Goal: Task Accomplishment & Management: Use online tool/utility

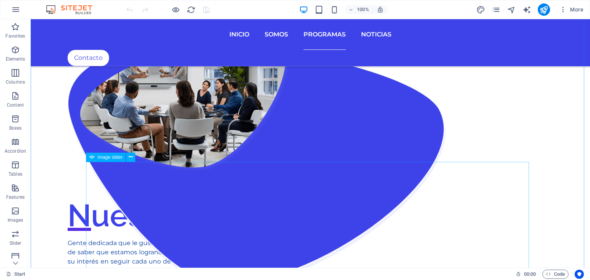
scroll to position [998, 0]
click at [121, 160] on span "Image slider" at bounding box center [110, 159] width 25 height 5
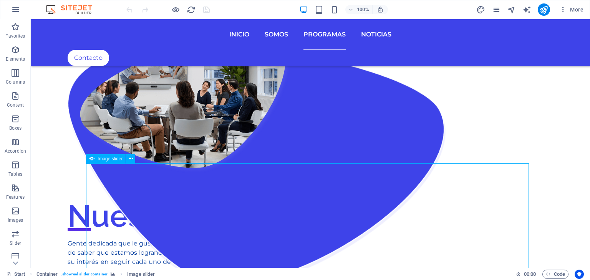
click at [121, 160] on span "Image slider" at bounding box center [110, 159] width 25 height 5
select select "ms"
select select "s"
select select "progressive"
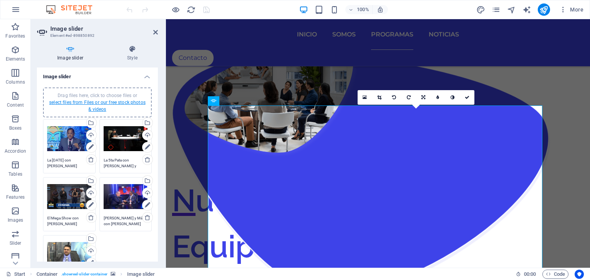
click at [101, 101] on link "select files from Files or our free stock photos & videos" at bounding box center [97, 106] width 96 height 12
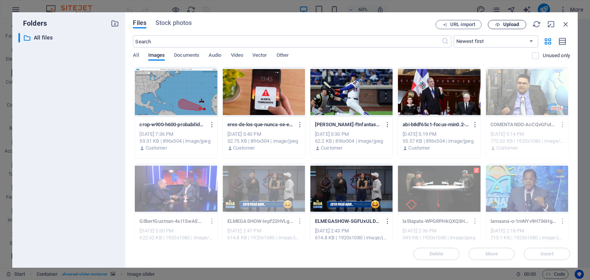
click at [507, 25] on span "Upload" at bounding box center [511, 24] width 16 height 5
click at [511, 27] on span "Upload" at bounding box center [511, 24] width 16 height 5
click at [556, 240] on icon "button" at bounding box center [555, 241] width 9 height 8
click at [515, 19] on div "Files Stock photos URL import Upload ​ Newest first Oldest first Name (A-Z) Nam…" at bounding box center [351, 140] width 452 height 256
click at [566, 24] on icon "button" at bounding box center [565, 24] width 8 height 8
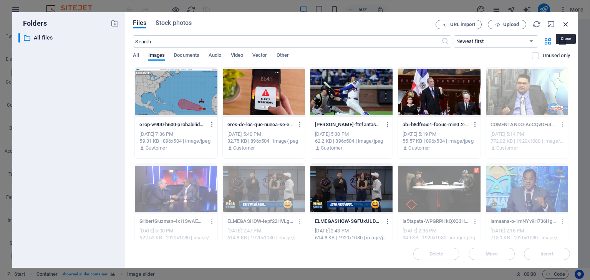
scroll to position [864, 0]
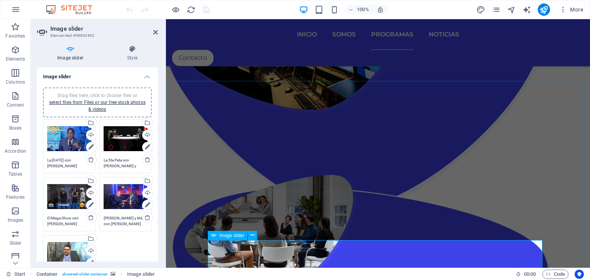
click at [226, 238] on div "Image slider" at bounding box center [228, 235] width 40 height 9
click at [101, 103] on link "select files from Files or our free stock photos & videos" at bounding box center [97, 106] width 96 height 12
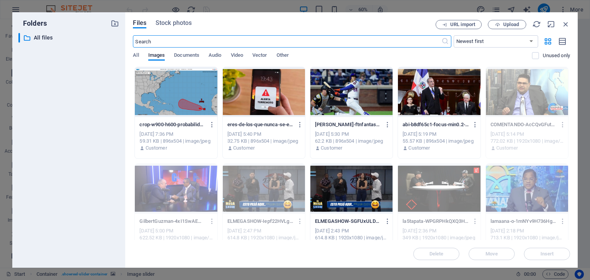
scroll to position [998, 0]
click at [514, 25] on span "Upload" at bounding box center [511, 24] width 16 height 5
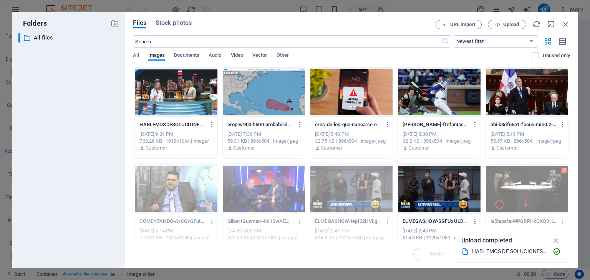
click at [170, 104] on div at bounding box center [176, 92] width 82 height 50
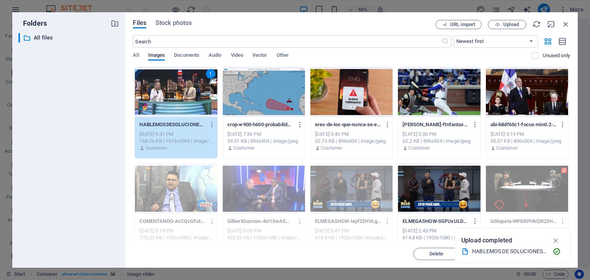
click at [170, 104] on div "1" at bounding box center [176, 92] width 82 height 50
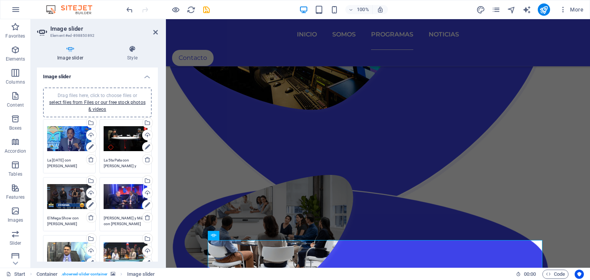
scroll to position [77, 0]
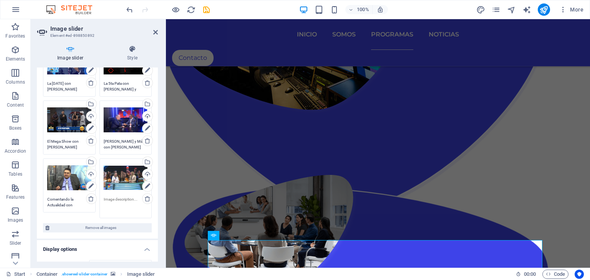
click at [116, 201] on textarea at bounding box center [126, 205] width 44 height 17
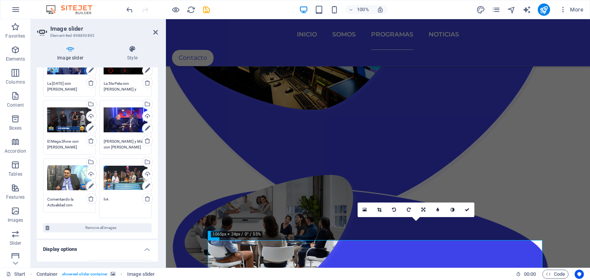
type textarea "h"
type textarea "Hablemos de Soluciones con [PERSON_NAME]"
click at [158, 223] on div "Image slider Style Image slider Drag files here, click to choose files or selec…" at bounding box center [97, 153] width 133 height 229
click at [156, 33] on icon at bounding box center [155, 32] width 5 height 6
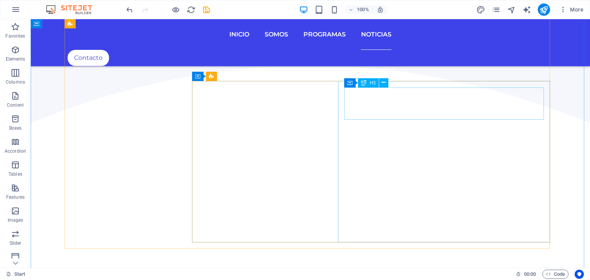
scroll to position [1989, 0]
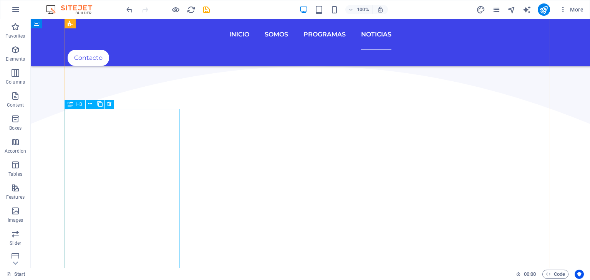
click at [77, 103] on span "H3" at bounding box center [79, 104] width 6 height 5
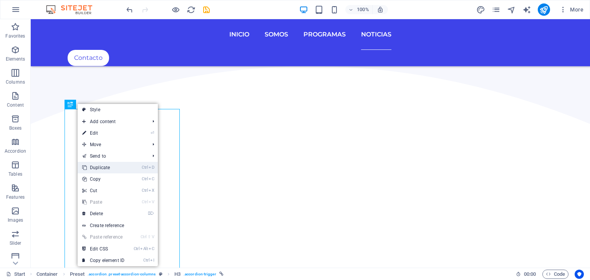
click at [112, 165] on link "Ctrl D Duplicate" at bounding box center [103, 168] width 51 height 12
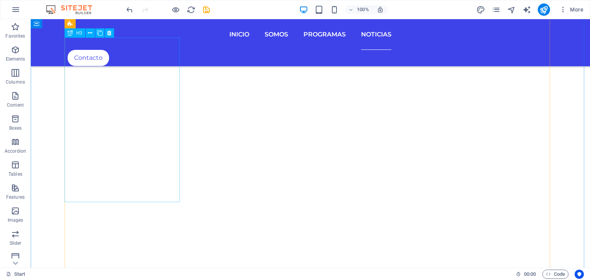
scroll to position [2066, 0]
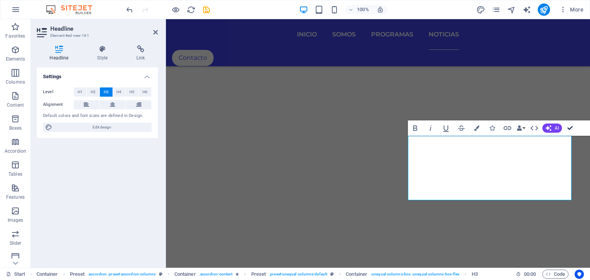
scroll to position [2136, 0]
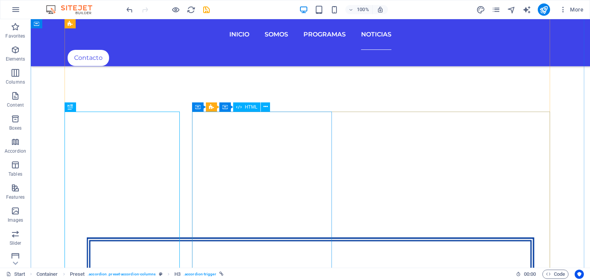
scroll to position [2179, 0]
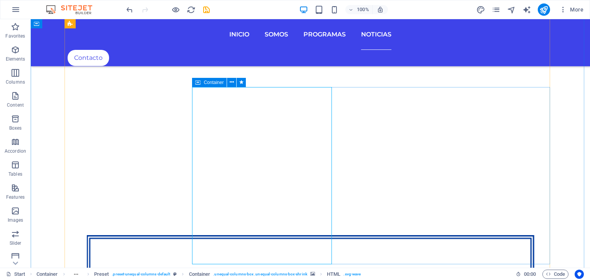
click at [197, 82] on icon at bounding box center [197, 82] width 5 height 9
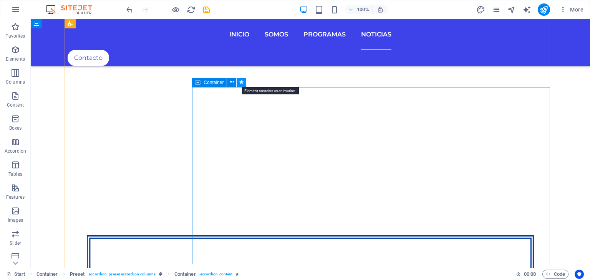
click at [240, 82] on icon at bounding box center [241, 82] width 4 height 8
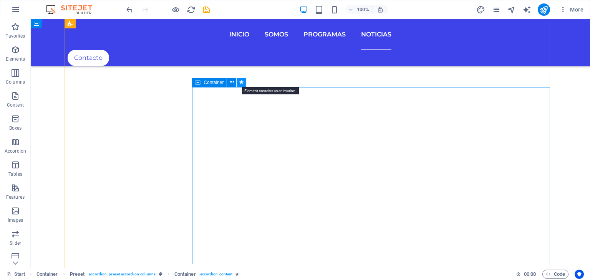
scroll to position [2121, 0]
select select "slide"
select select "s"
select select "hide"
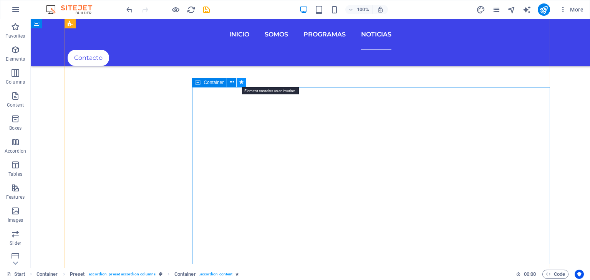
select select "hide"
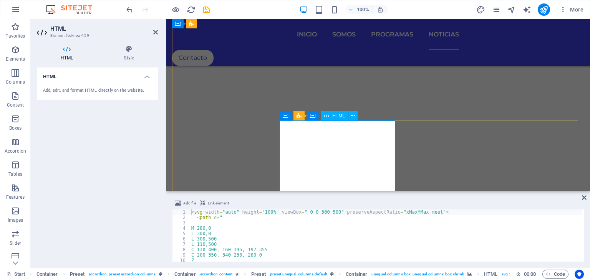
click at [353, 111] on button at bounding box center [352, 115] width 9 height 9
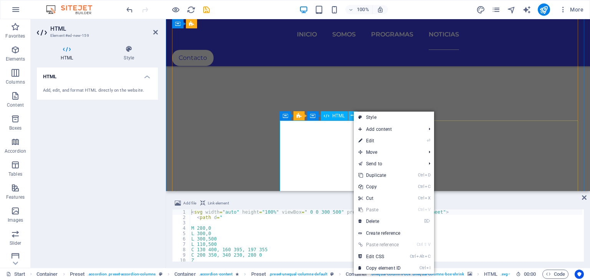
click at [353, 111] on button at bounding box center [352, 115] width 9 height 9
click at [353, 119] on icon at bounding box center [353, 116] width 4 height 8
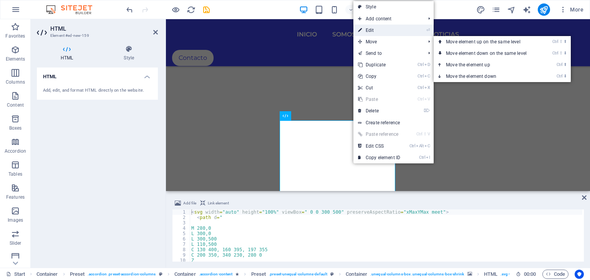
click at [382, 32] on link "⏎ Edit" at bounding box center [378, 31] width 51 height 12
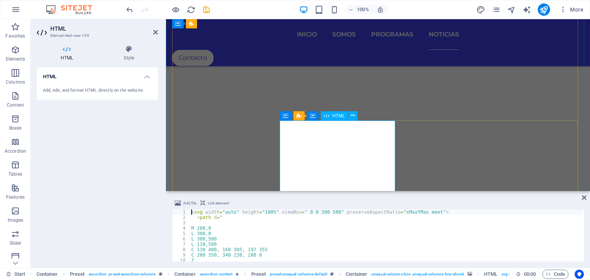
click at [337, 114] on span "HTML" at bounding box center [338, 116] width 13 height 5
click at [313, 119] on icon at bounding box center [312, 115] width 5 height 9
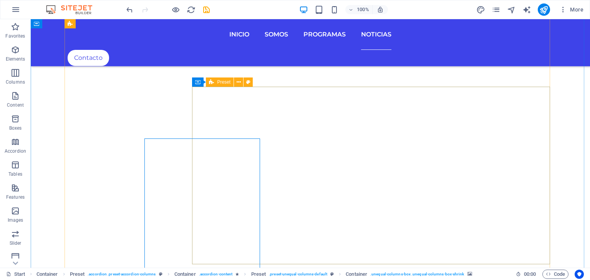
scroll to position [2179, 0]
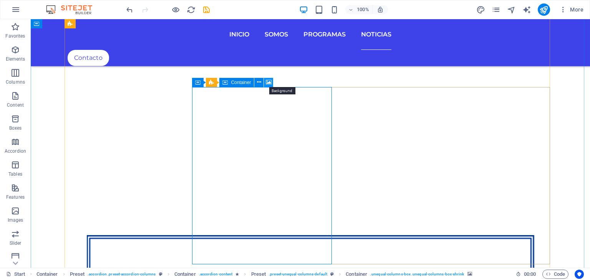
click at [273, 81] on button at bounding box center [268, 82] width 9 height 9
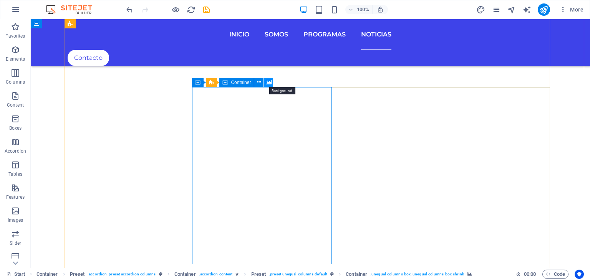
scroll to position [2121, 0]
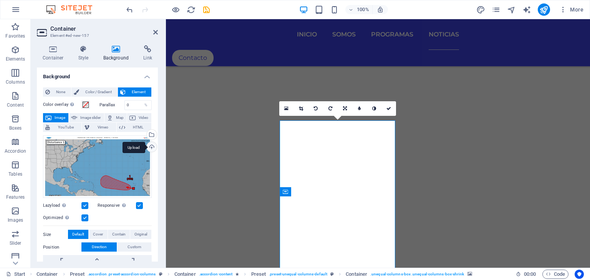
click at [152, 146] on div "Upload" at bounding box center [151, 148] width 12 height 12
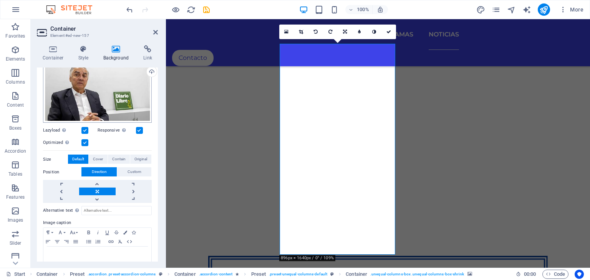
scroll to position [77, 0]
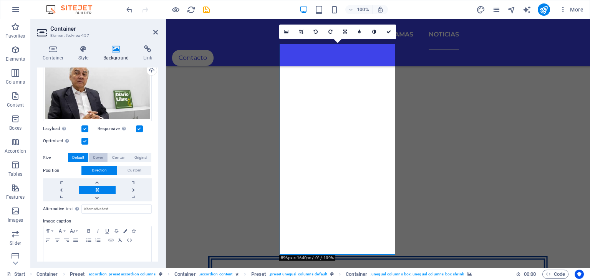
click at [98, 156] on span "Cover" at bounding box center [98, 157] width 10 height 9
click at [83, 157] on span "Default" at bounding box center [78, 157] width 12 height 9
click at [134, 189] on link at bounding box center [134, 190] width 36 height 8
click at [61, 188] on link at bounding box center [61, 190] width 36 height 8
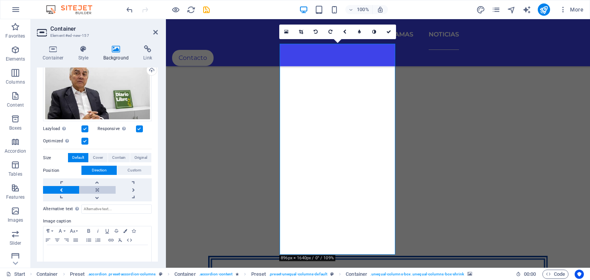
click at [98, 191] on link at bounding box center [97, 190] width 36 height 8
click at [387, 30] on icon at bounding box center [388, 32] width 5 height 5
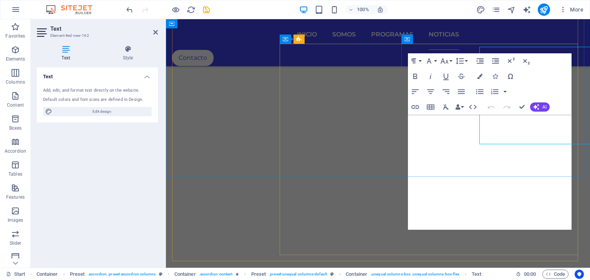
scroll to position [2198, 0]
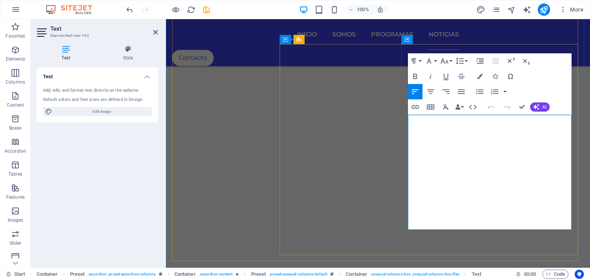
drag, startPoint x: 445, startPoint y: 217, endPoint x: 412, endPoint y: 119, distance: 103.7
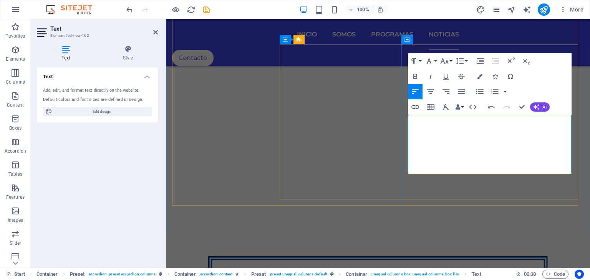
drag, startPoint x: 536, startPoint y: 159, endPoint x: 408, endPoint y: 116, distance: 134.4
click at [462, 106] on button "Data Bindings" at bounding box center [459, 106] width 11 height 15
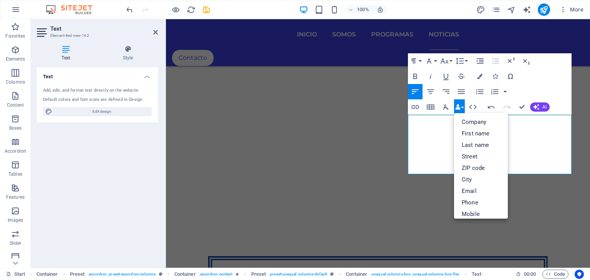
click at [462, 106] on button "Data Bindings" at bounding box center [459, 106] width 11 height 15
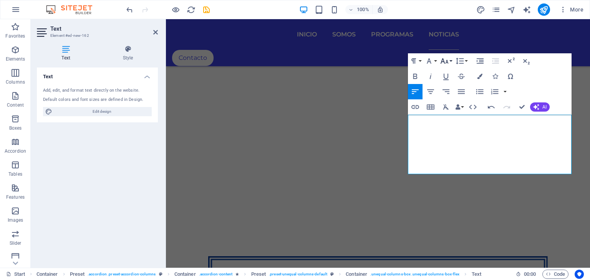
click at [450, 59] on button "Font Size" at bounding box center [446, 60] width 15 height 15
click at [450, 87] on link "9" at bounding box center [453, 88] width 28 height 12
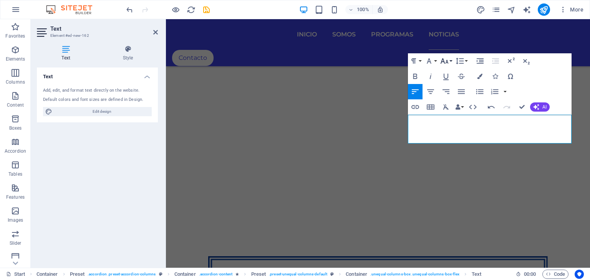
click at [449, 60] on icon "button" at bounding box center [444, 60] width 9 height 9
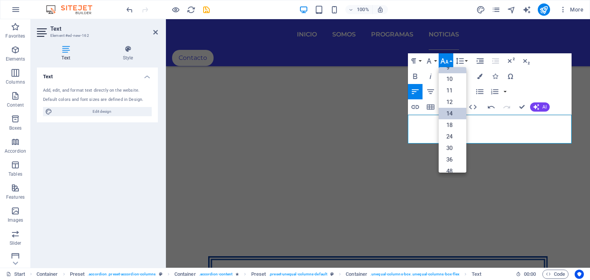
click at [449, 113] on link "14" at bounding box center [453, 114] width 28 height 12
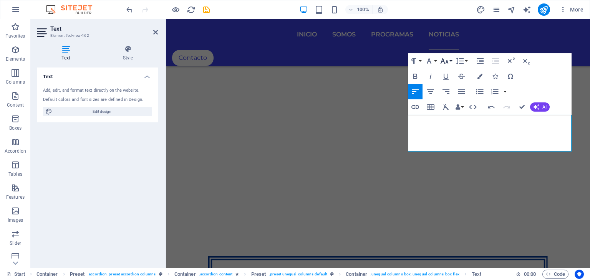
click at [450, 62] on button "Font Size" at bounding box center [446, 60] width 15 height 15
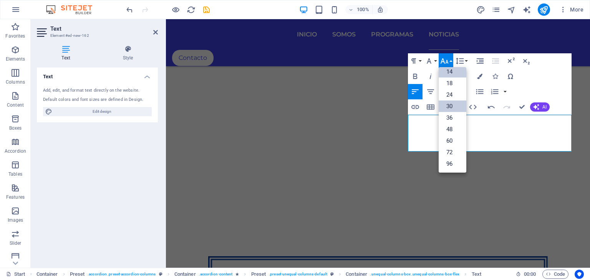
scroll to position [61, 0]
click at [452, 85] on link "18" at bounding box center [453, 84] width 28 height 12
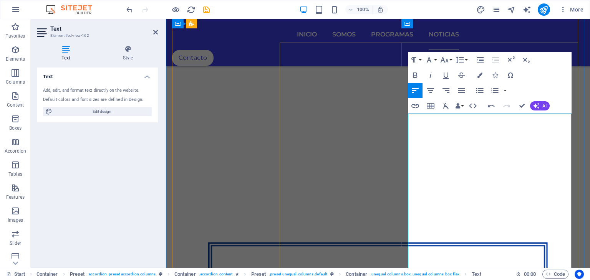
scroll to position [2198, 0]
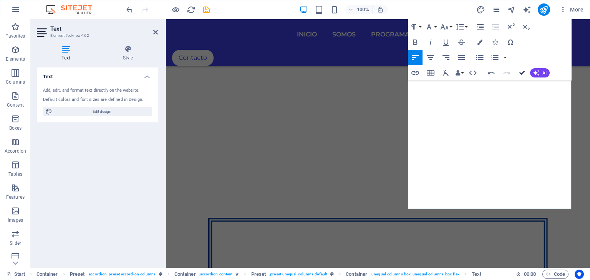
scroll to position [2244, 0]
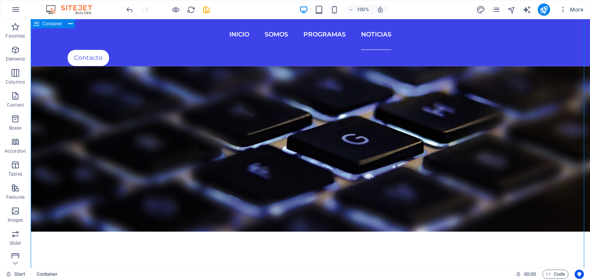
scroll to position [1553, 0]
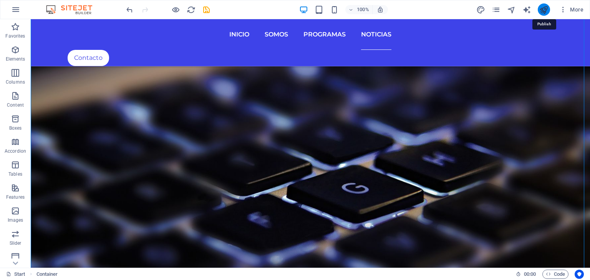
click at [545, 10] on icon "publish" at bounding box center [543, 9] width 9 height 9
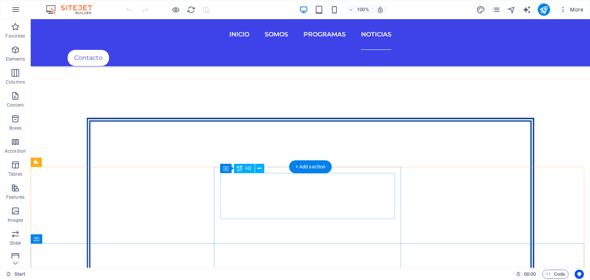
scroll to position [2342, 0]
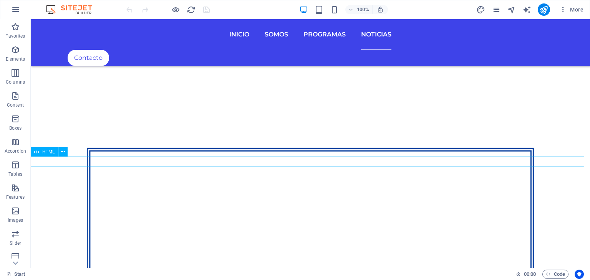
click at [41, 155] on div "HTML" at bounding box center [44, 151] width 27 height 9
click at [62, 152] on icon at bounding box center [63, 152] width 4 height 8
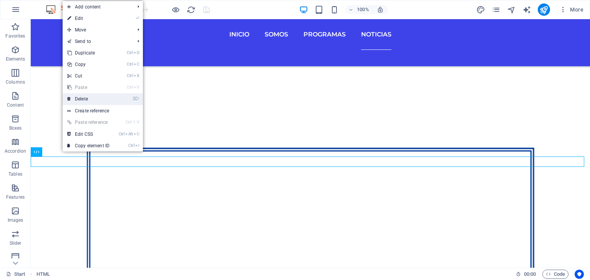
click at [91, 98] on link "⌦ Delete" at bounding box center [88, 99] width 51 height 12
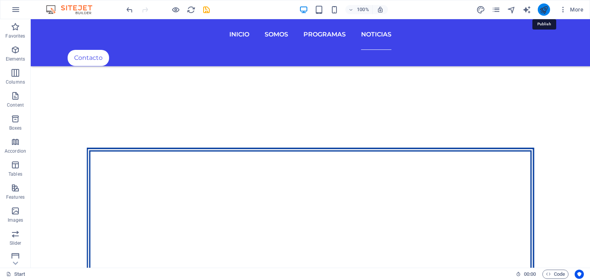
click at [548, 10] on icon "publish" at bounding box center [543, 9] width 9 height 9
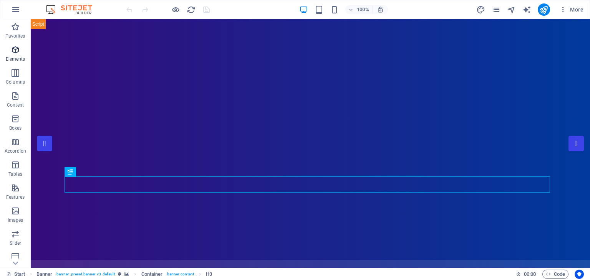
click at [15, 54] on icon "button" at bounding box center [15, 49] width 9 height 9
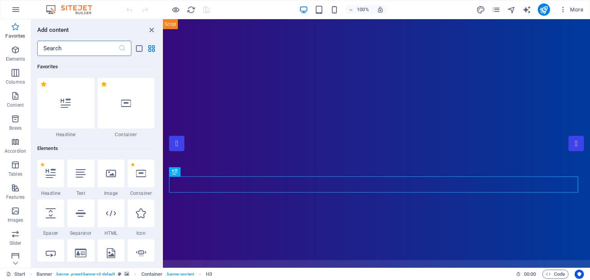
click at [15, 28] on icon "button" at bounding box center [15, 26] width 9 height 9
click at [15, 48] on icon "button" at bounding box center [15, 49] width 9 height 9
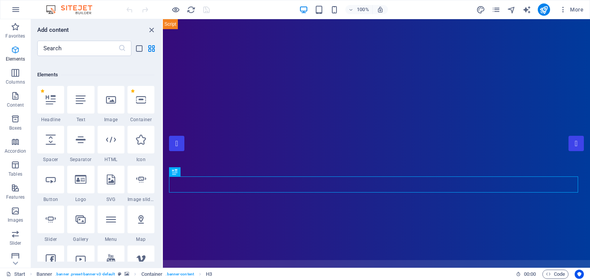
scroll to position [81, 0]
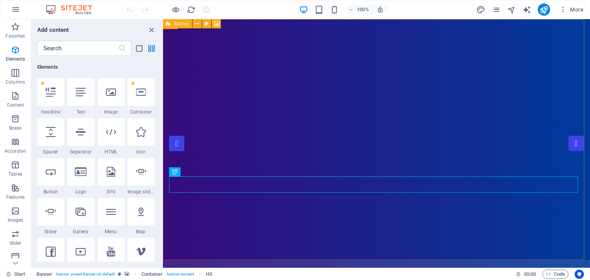
click at [179, 24] on span "Banner" at bounding box center [181, 24] width 15 height 5
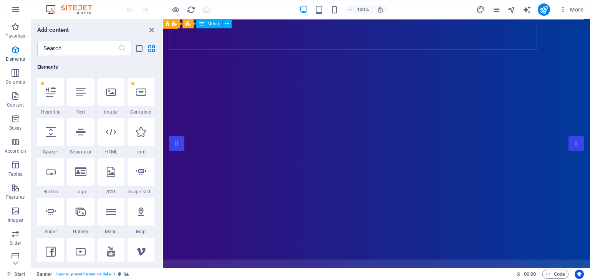
click at [210, 25] on span "Menu" at bounding box center [213, 24] width 12 height 5
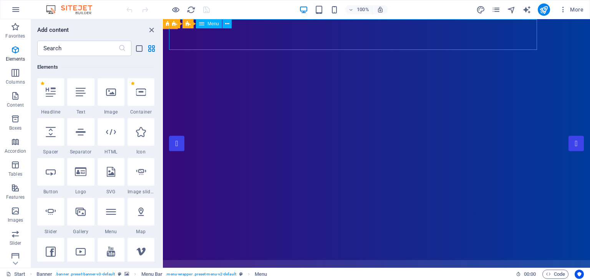
click at [210, 25] on span "Menu" at bounding box center [213, 24] width 12 height 5
select select
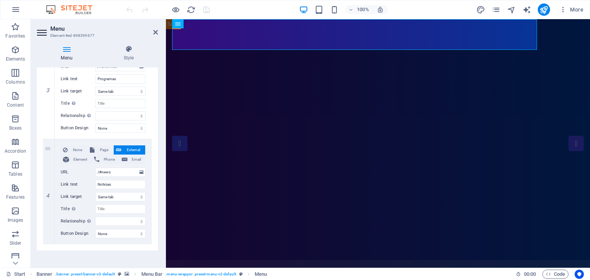
scroll to position [310, 0]
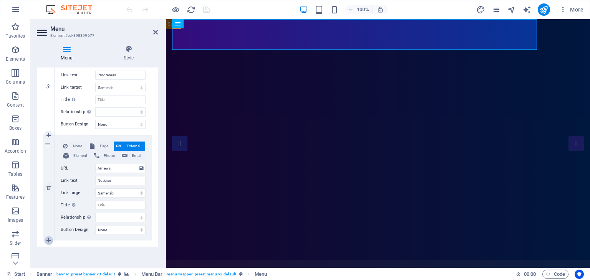
click at [48, 238] on icon at bounding box center [48, 240] width 4 height 5
select select
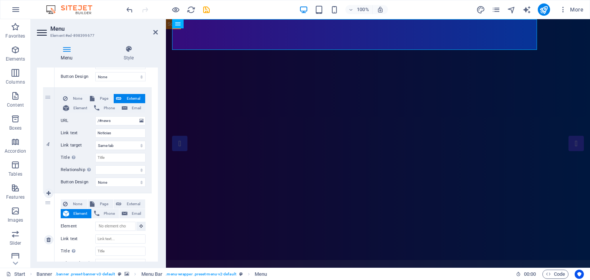
scroll to position [404, 0]
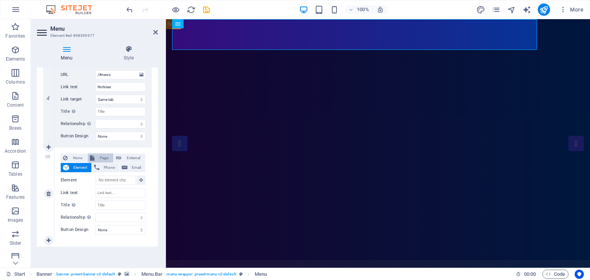
click at [101, 155] on span "Page" at bounding box center [104, 158] width 14 height 9
select select
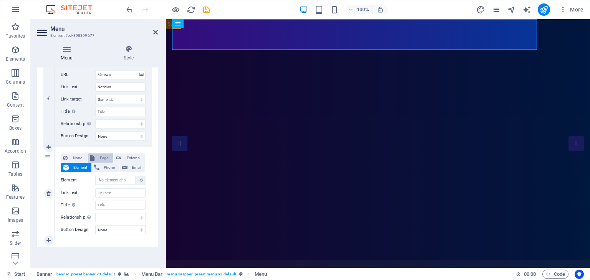
select select
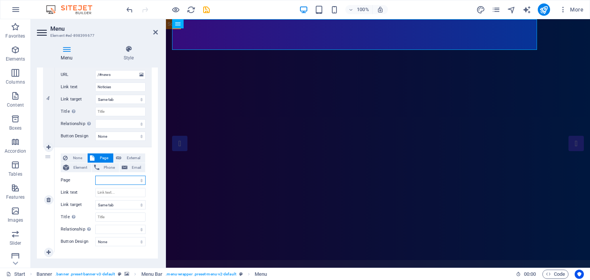
click at [106, 179] on select "Start Portfolio Jobs Legal Notice Privacy" at bounding box center [120, 180] width 50 height 9
select select "1"
click at [95, 176] on select "Start Portfolio Jobs Legal Notice Privacy" at bounding box center [120, 180] width 50 height 9
select select
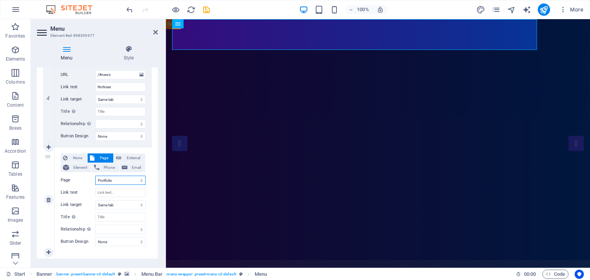
select select
click at [112, 193] on input "Link text" at bounding box center [120, 192] width 50 height 9
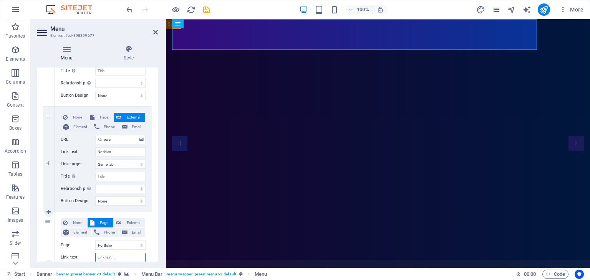
scroll to position [377, 0]
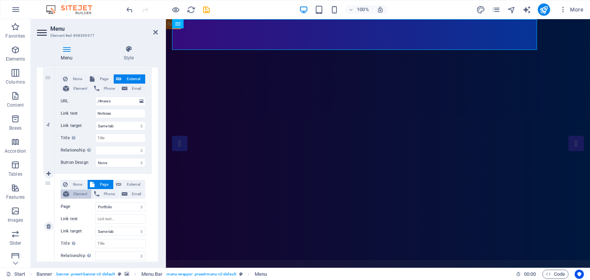
select select
type input "Portfolio"
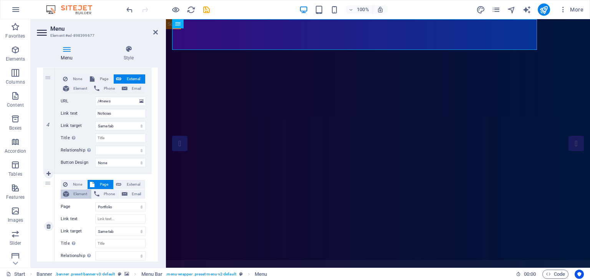
select select
click at [81, 192] on span "Element" at bounding box center [80, 194] width 18 height 9
select select
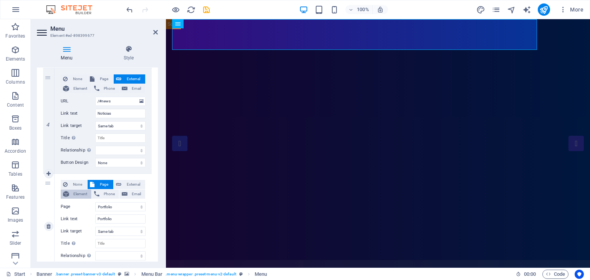
select select
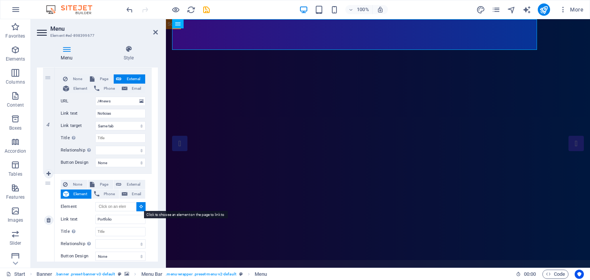
click at [139, 207] on icon at bounding box center [140, 207] width 3 height 4
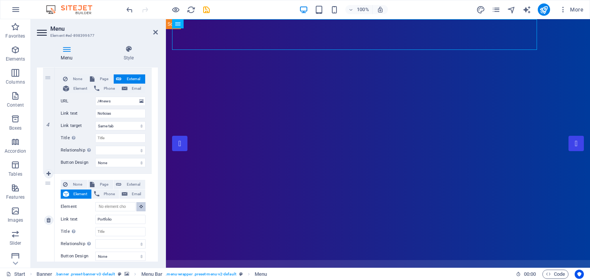
click at [139, 207] on icon at bounding box center [140, 207] width 3 height 4
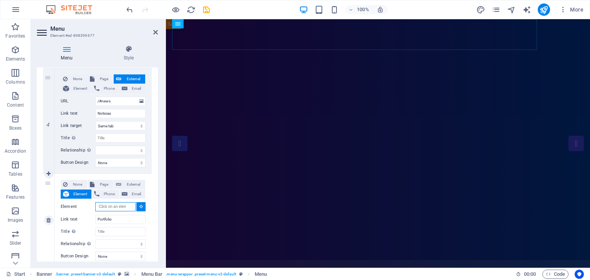
click at [123, 207] on input "Element" at bounding box center [115, 206] width 40 height 9
click at [137, 207] on button at bounding box center [140, 206] width 9 height 9
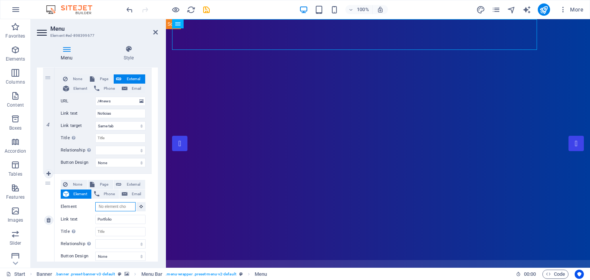
click at [129, 208] on input "Element" at bounding box center [115, 206] width 40 height 9
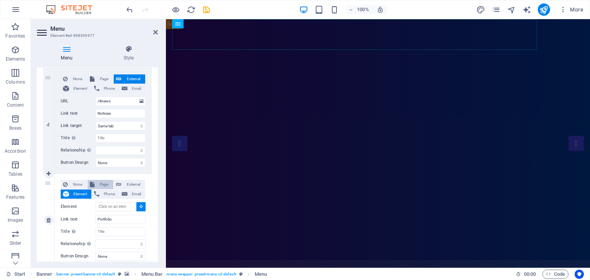
click at [104, 182] on span "Page" at bounding box center [104, 184] width 14 height 9
select select
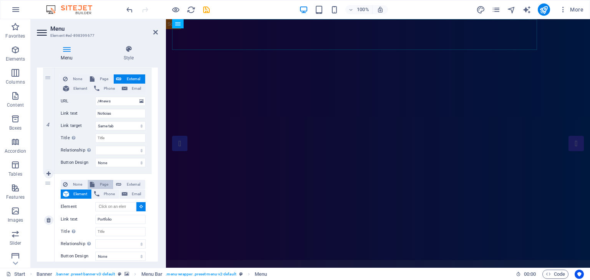
select select
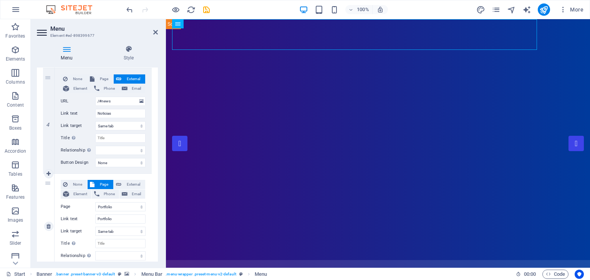
click at [104, 182] on span "Page" at bounding box center [104, 184] width 14 height 9
click at [122, 182] on button "External" at bounding box center [129, 184] width 31 height 9
select select
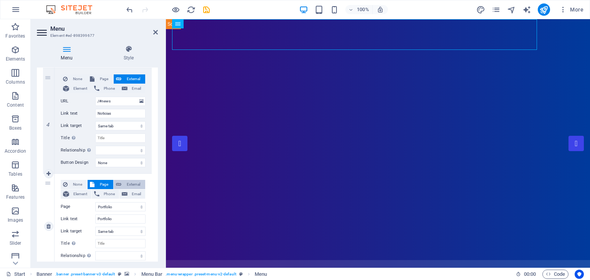
select select
select select "blank"
select select
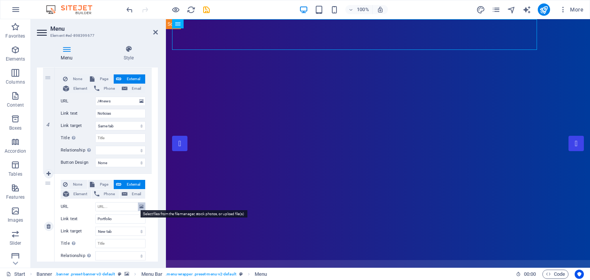
click at [140, 206] on icon at bounding box center [141, 207] width 4 height 8
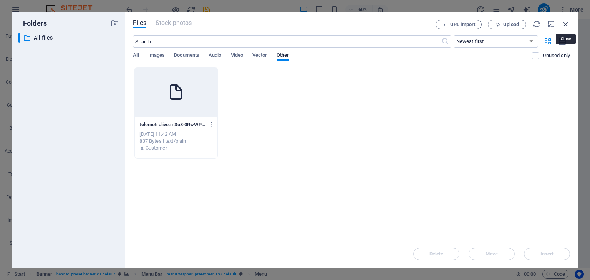
click at [567, 22] on icon "button" at bounding box center [565, 24] width 8 height 8
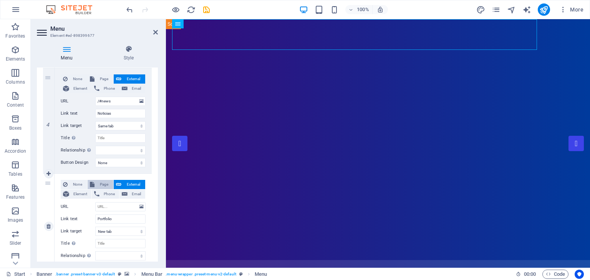
click at [100, 182] on span "Page" at bounding box center [104, 184] width 14 height 9
select select
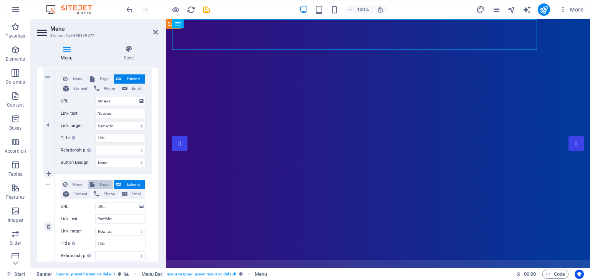
select select
drag, startPoint x: 120, startPoint y: 207, endPoint x: 89, endPoint y: 206, distance: 31.1
click at [89, 206] on div "Page Start Portfolio Jobs Legal Notice Privacy" at bounding box center [103, 206] width 85 height 9
click at [106, 207] on select "Start Portfolio Jobs Legal Notice Privacy" at bounding box center [120, 206] width 50 height 9
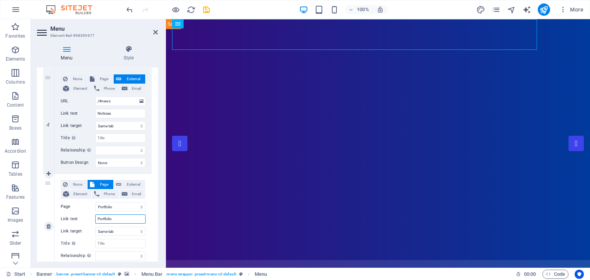
click at [112, 222] on input "Portfolio" at bounding box center [120, 219] width 50 height 9
drag, startPoint x: 115, startPoint y: 220, endPoint x: 72, endPoint y: 213, distance: 43.5
click at [72, 213] on div "None Page External Element Phone Email Page Start Portfolio Jobs Legal Notice P…" at bounding box center [103, 220] width 85 height 81
type input "Por"
select select
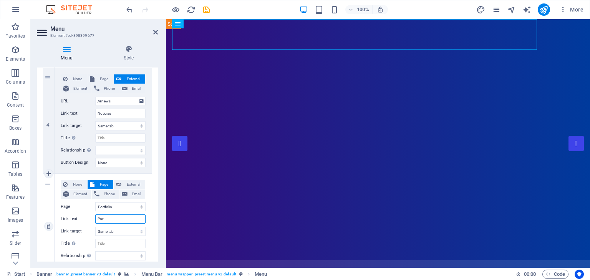
select select
type input "Pr"
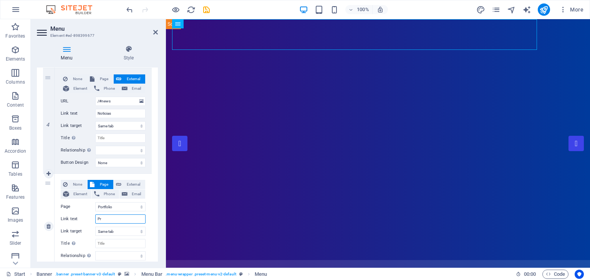
select select
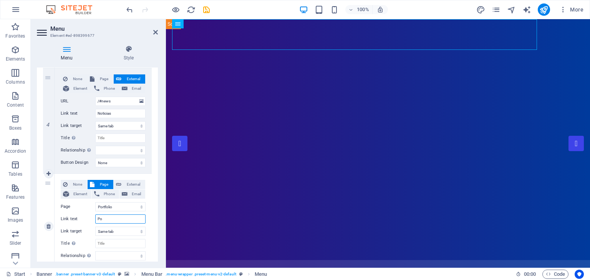
type input "P"
select select
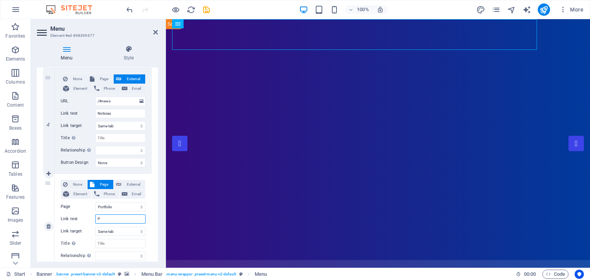
select select
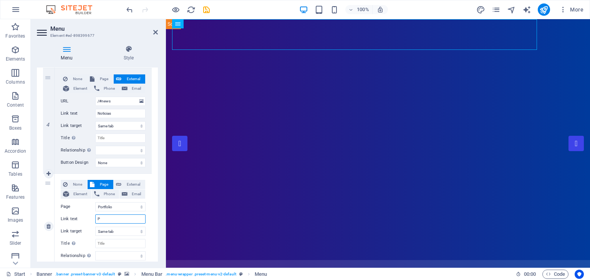
type input "Pr"
select select
type input "Prog"
select select
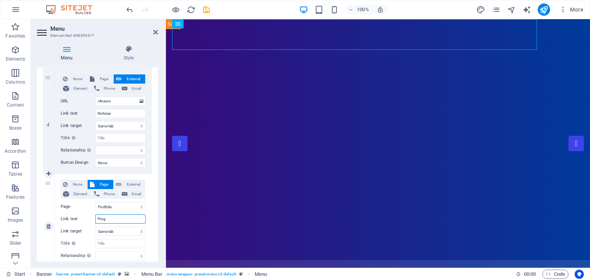
select select
type input "Programaci"
select select
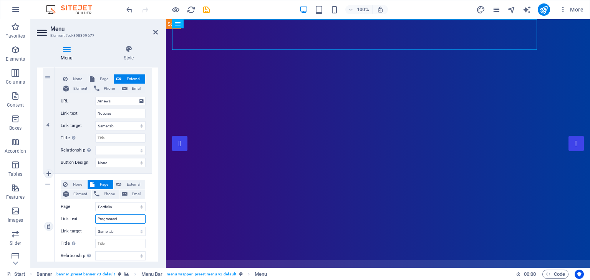
select select
type input "Programación"
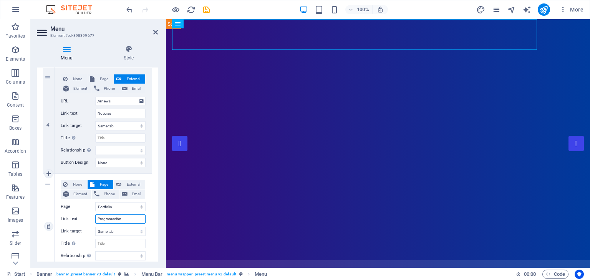
select select
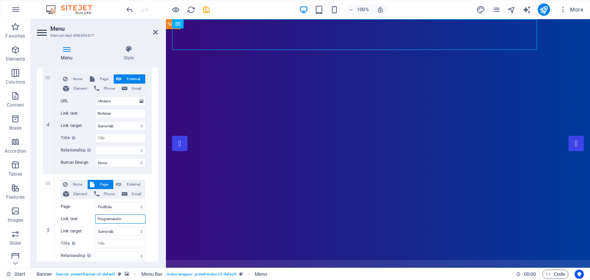
type input "Programación"
click at [159, 54] on div "Menu Style Menu Auto Custom Create custom menu items for this menu. Recommended…" at bounding box center [97, 153] width 133 height 229
click at [543, 8] on icon "publish" at bounding box center [543, 9] width 9 height 9
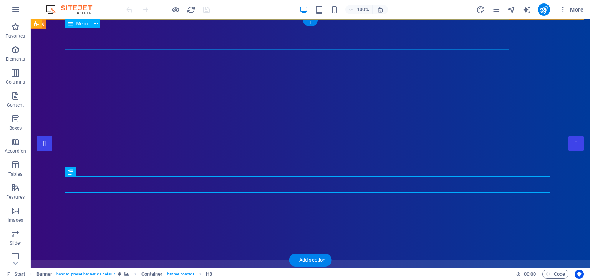
click at [369, 260] on nav "Inicio Somos Programas Noticias Programación" at bounding box center [310, 275] width 485 height 31
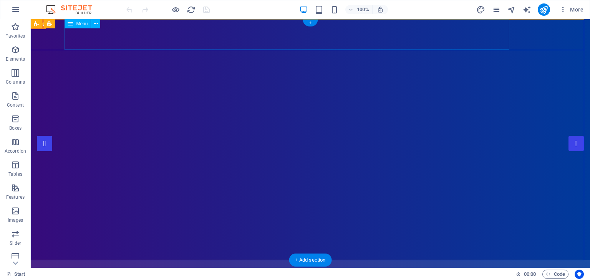
click at [369, 260] on nav "Inicio Somos Programas Noticias Programación" at bounding box center [310, 275] width 485 height 31
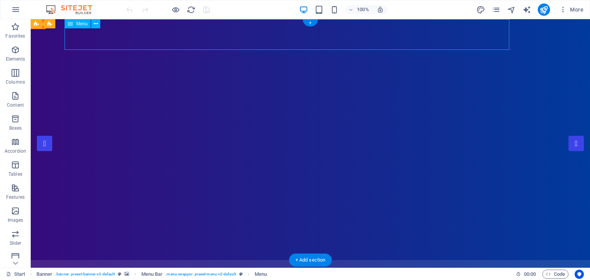
click at [369, 260] on nav "Inicio Somos Programas Noticias Programación" at bounding box center [310, 275] width 485 height 31
select select
select select "1"
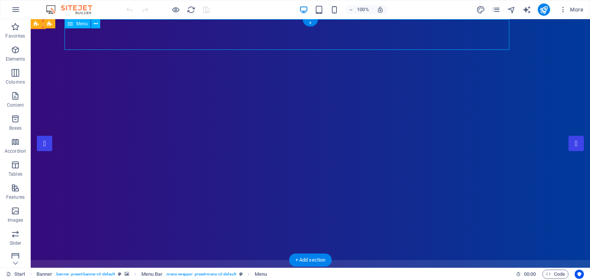
select select
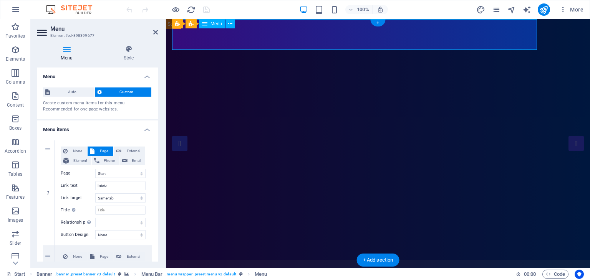
click at [436, 260] on nav "Inicio Somos Programas Noticias Programación" at bounding box center [378, 275] width 412 height 31
click at [129, 50] on icon at bounding box center [128, 49] width 58 height 8
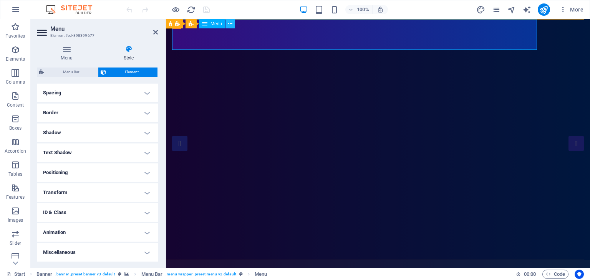
click at [230, 25] on icon at bounding box center [230, 24] width 4 height 8
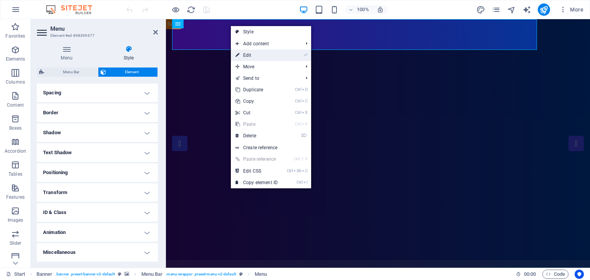
click at [258, 57] on link "⏎ Edit" at bounding box center [256, 56] width 51 height 12
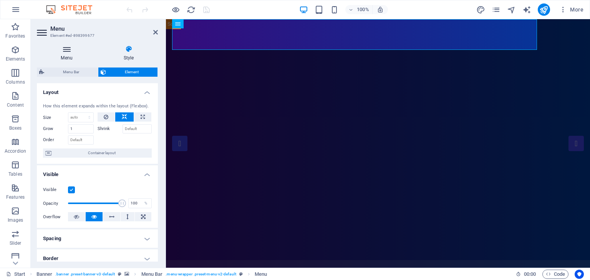
click at [60, 46] on icon at bounding box center [67, 49] width 60 height 8
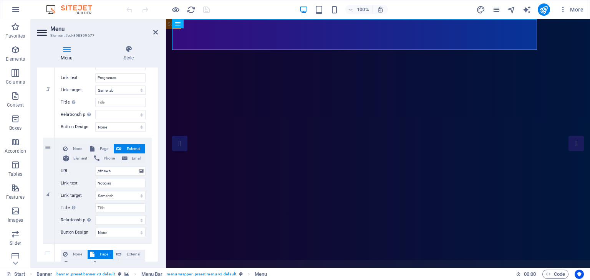
scroll to position [415, 0]
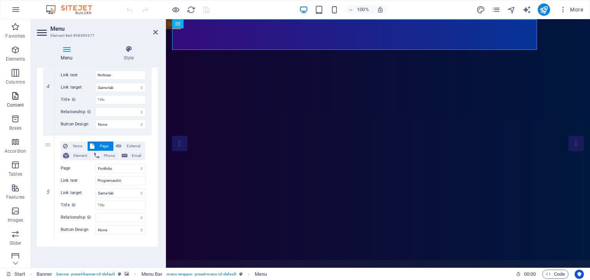
click at [18, 98] on icon "button" at bounding box center [15, 95] width 9 height 9
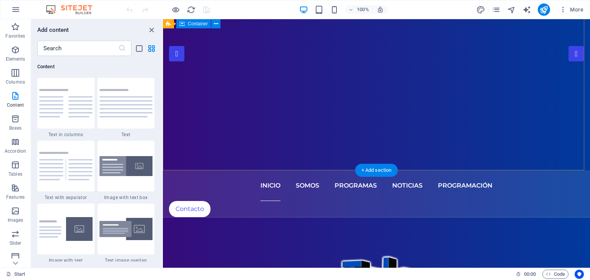
scroll to position [0, 0]
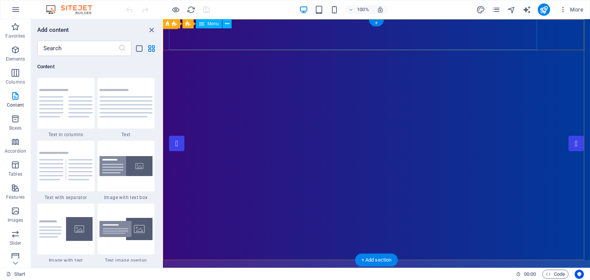
click at [438, 260] on nav "Inicio Somos Programas Noticias Programación" at bounding box center [376, 275] width 415 height 31
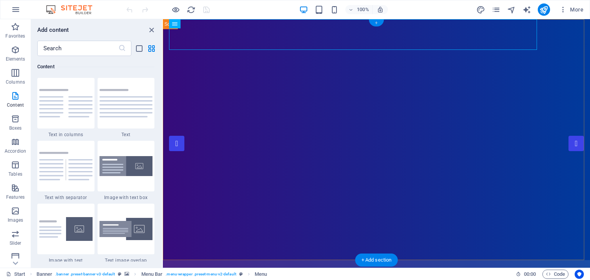
click at [374, 23] on div "+" at bounding box center [376, 23] width 15 height 7
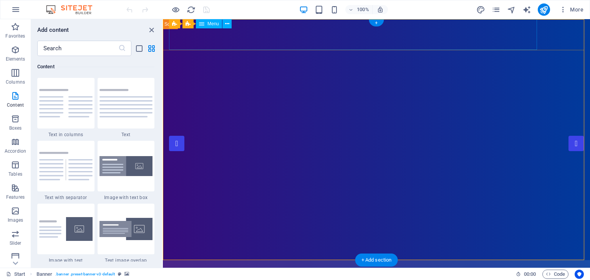
click at [438, 260] on nav "Inicio Somos Programas Noticias Programación" at bounding box center [376, 275] width 415 height 31
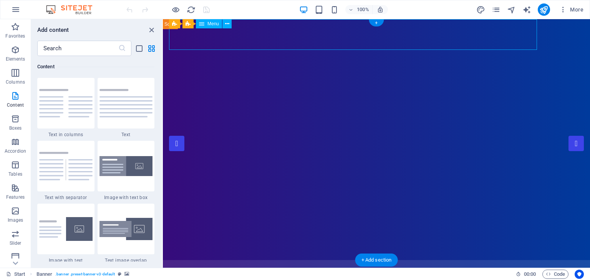
click at [438, 260] on nav "Inicio Somos Programas Noticias Programación" at bounding box center [376, 275] width 415 height 31
select select
select select "1"
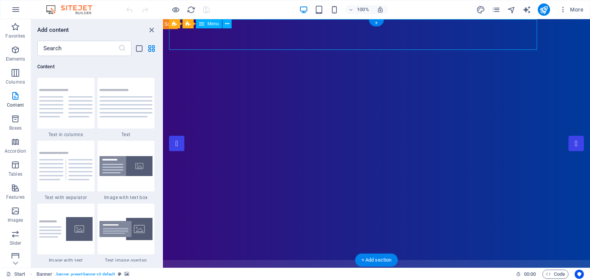
select select
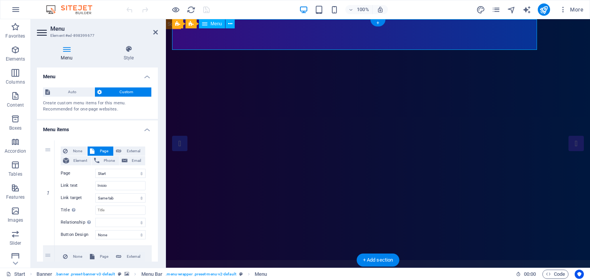
click at [438, 260] on nav "Inicio Somos Programas Noticias Programación" at bounding box center [378, 275] width 412 height 31
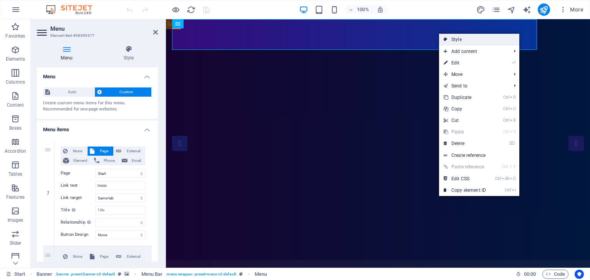
click at [449, 39] on link "Style" at bounding box center [479, 40] width 80 height 12
select select "rem"
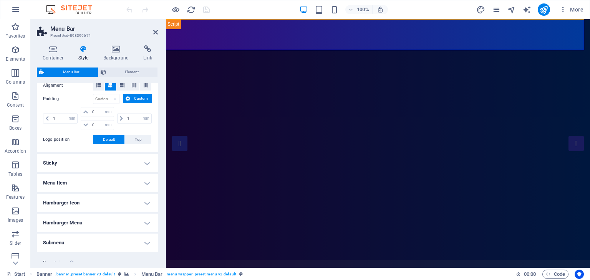
scroll to position [187, 0]
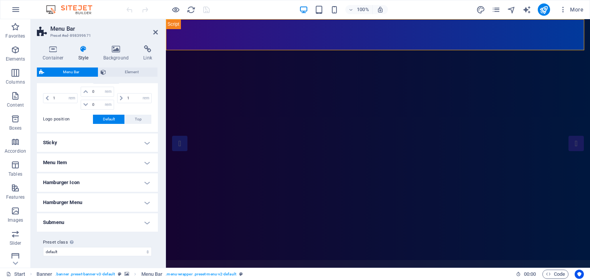
click at [145, 157] on h4 "Menu Item" at bounding box center [97, 163] width 121 height 18
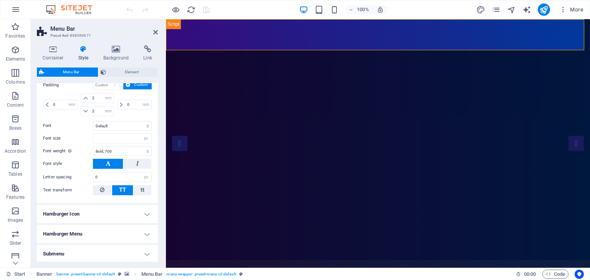
scroll to position [413, 0]
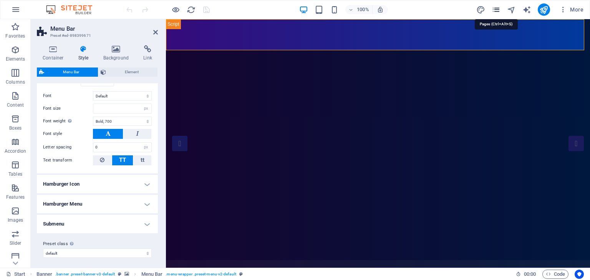
click at [498, 8] on icon "pages" at bounding box center [496, 9] width 9 height 9
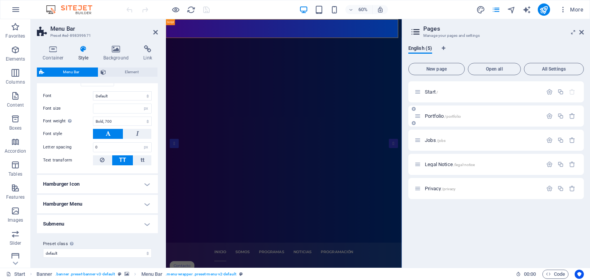
click at [459, 116] on span "/portfolio" at bounding box center [452, 116] width 16 height 4
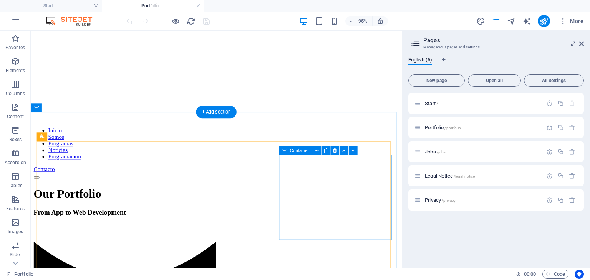
scroll to position [154, 0]
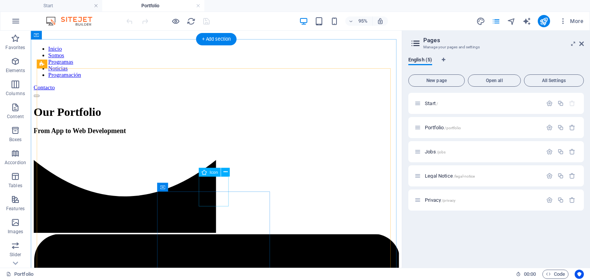
scroll to position [269, 0]
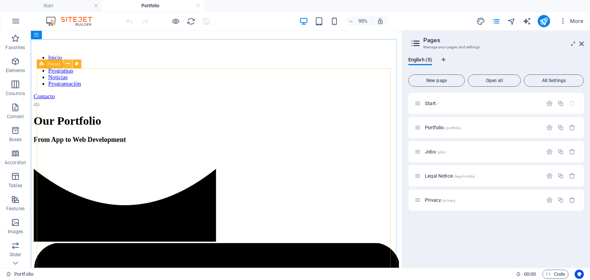
click at [68, 64] on icon at bounding box center [67, 64] width 4 height 8
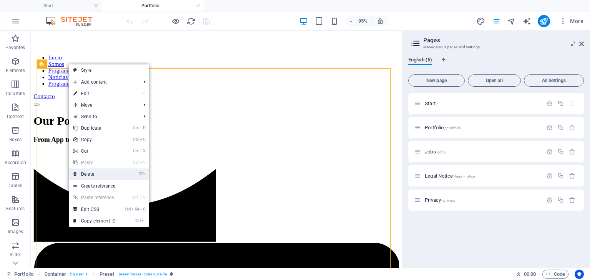
click at [90, 170] on link "⌦ Delete" at bounding box center [94, 175] width 51 height 12
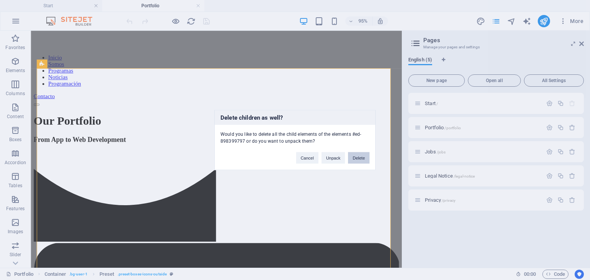
click at [361, 157] on button "Delete" at bounding box center [359, 158] width 22 height 12
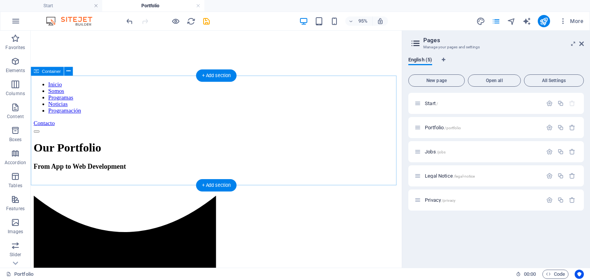
scroll to position [230, 0]
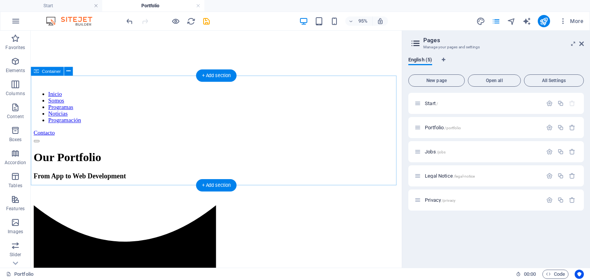
click at [68, 73] on icon at bounding box center [68, 72] width 4 height 8
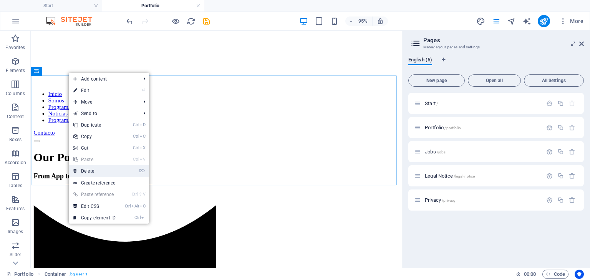
click at [97, 170] on link "⌦ Delete" at bounding box center [94, 171] width 51 height 12
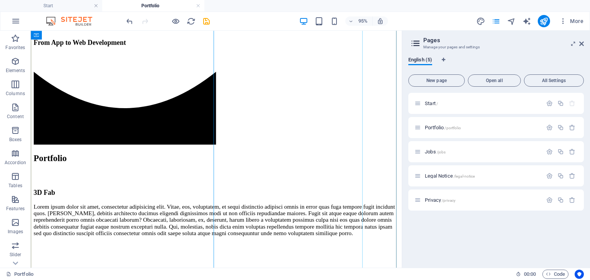
scroll to position [384, 0]
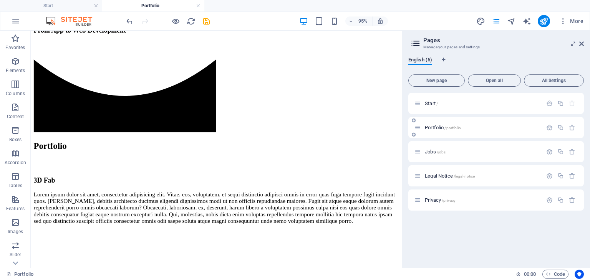
click at [450, 129] on span "/portfolio" at bounding box center [452, 128] width 16 height 4
click at [548, 125] on icon "button" at bounding box center [549, 127] width 7 height 7
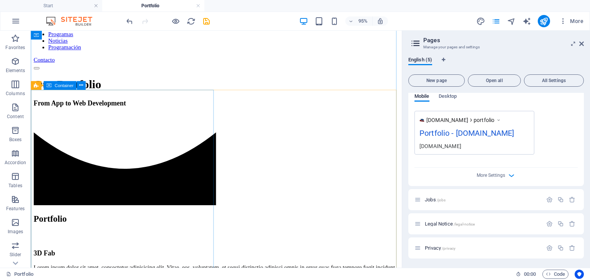
scroll to position [269, 0]
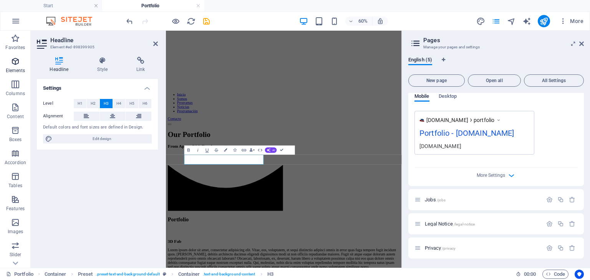
click at [12, 60] on icon "button" at bounding box center [15, 61] width 9 height 9
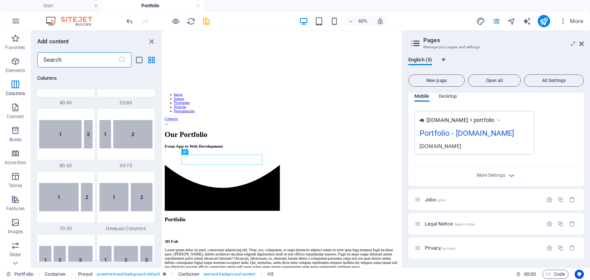
scroll to position [619, 0]
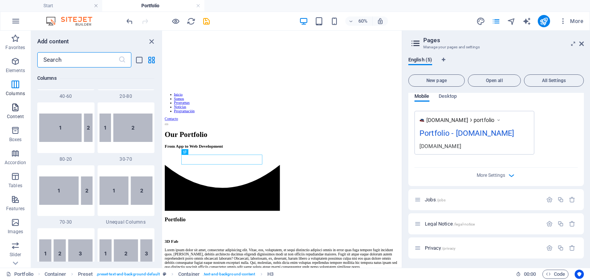
click at [19, 113] on span "Content" at bounding box center [15, 112] width 31 height 18
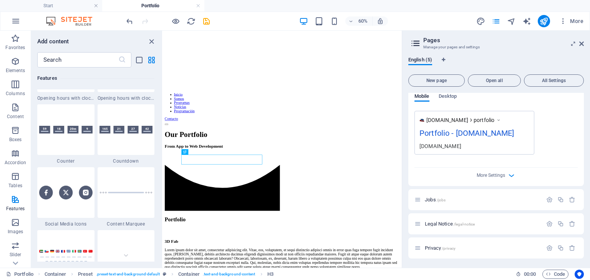
scroll to position [3456, 0]
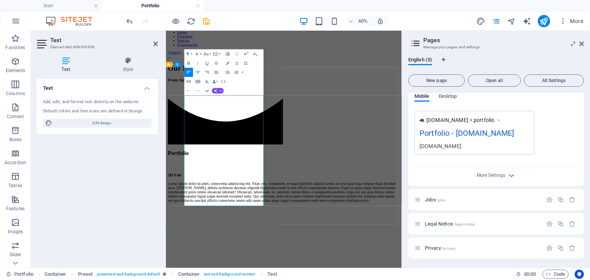
scroll to position [384, 0]
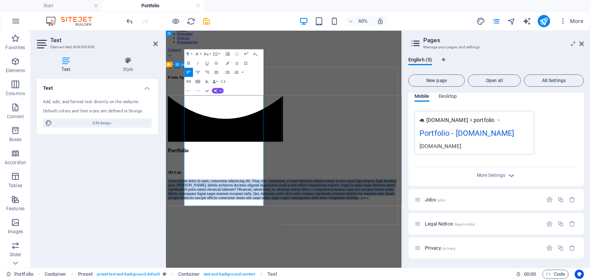
drag, startPoint x: 259, startPoint y: 323, endPoint x: 193, endPoint y: 142, distance: 192.2
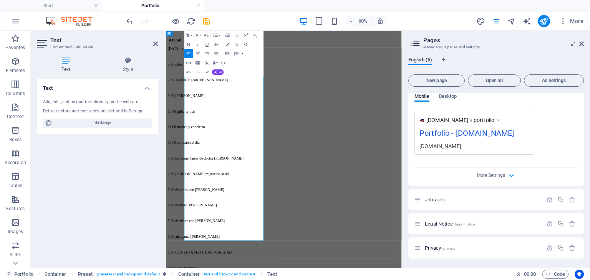
scroll to position [614, 0]
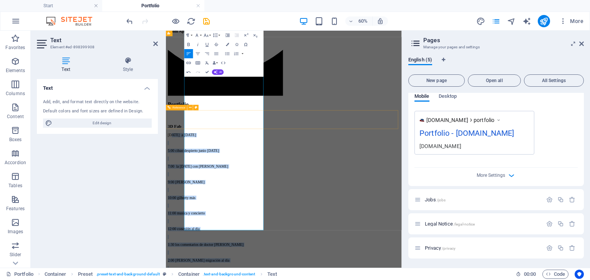
scroll to position [448, 0]
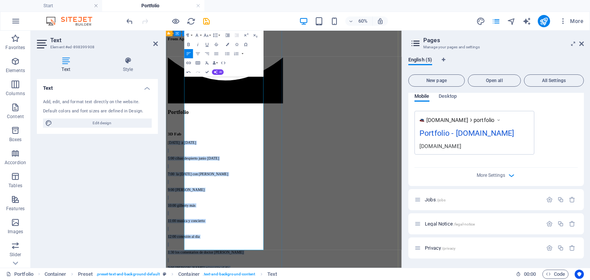
drag, startPoint x: 297, startPoint y: 225, endPoint x: 353, endPoint y: 84, distance: 151.0
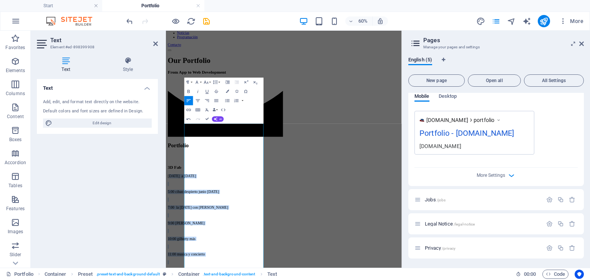
scroll to position [333, 0]
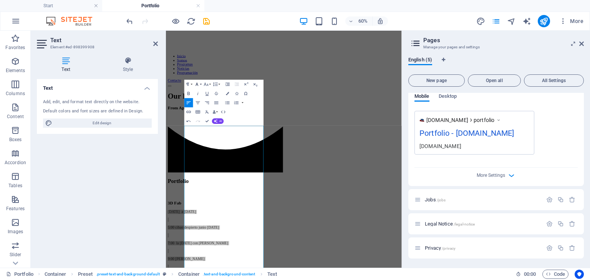
click at [200, 85] on button "Font Family" at bounding box center [198, 84] width 9 height 9
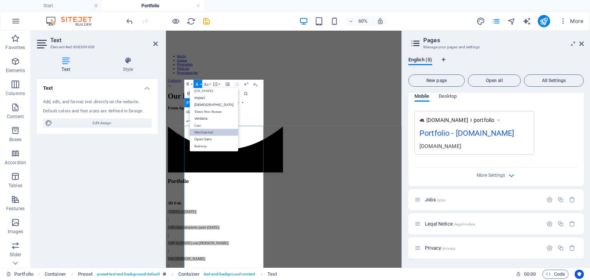
scroll to position [15, 0]
click at [200, 85] on button "Font Family" at bounding box center [198, 84] width 9 height 9
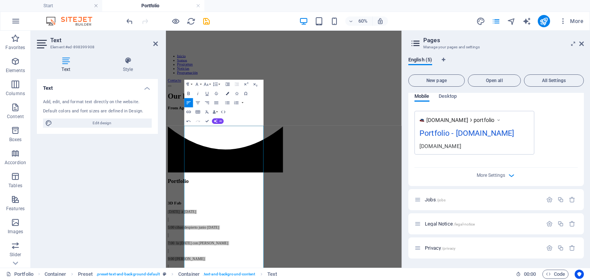
click at [227, 94] on icon "button" at bounding box center [227, 93] width 3 height 3
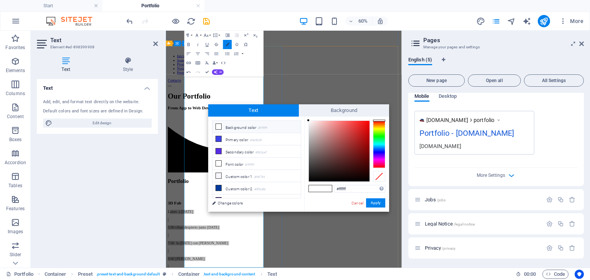
scroll to position [419, 0]
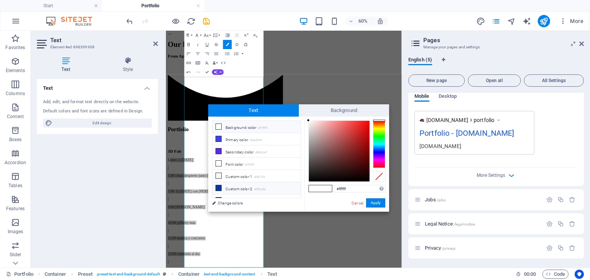
click at [219, 188] on icon at bounding box center [218, 187] width 5 height 5
type input "#003a9c"
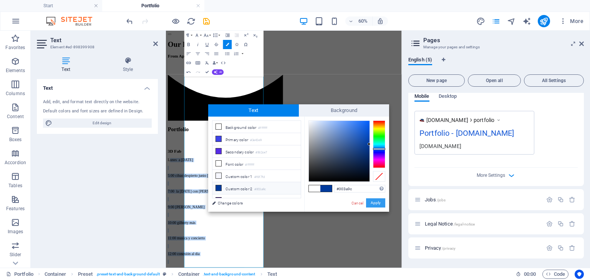
click at [372, 204] on button "Apply" at bounding box center [375, 203] width 19 height 9
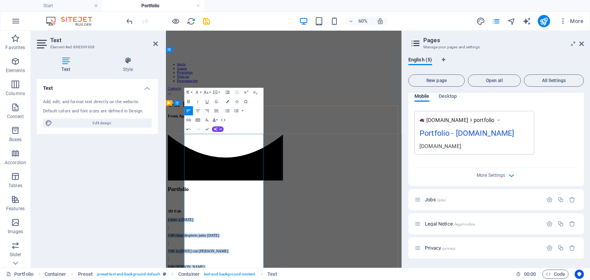
scroll to position [304, 0]
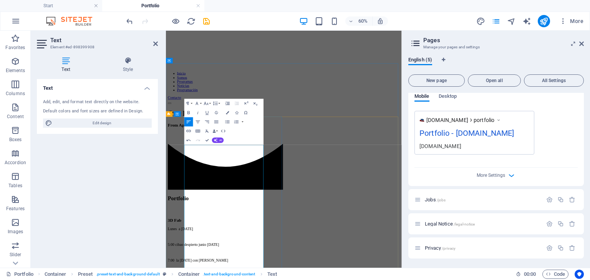
scroll to position [265, 0]
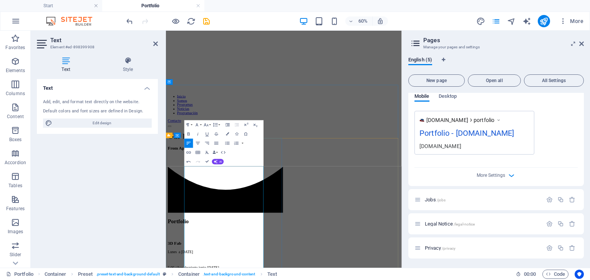
drag, startPoint x: 255, startPoint y: 264, endPoint x: 196, endPoint y: 261, distance: 59.2
copy p "L unes a [DATE]"
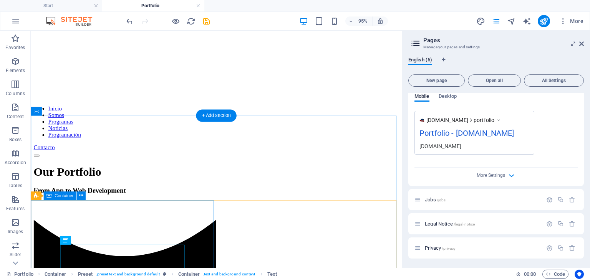
scroll to position [255, 0]
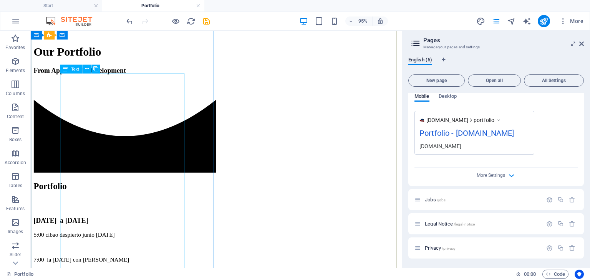
scroll to position [330, 0]
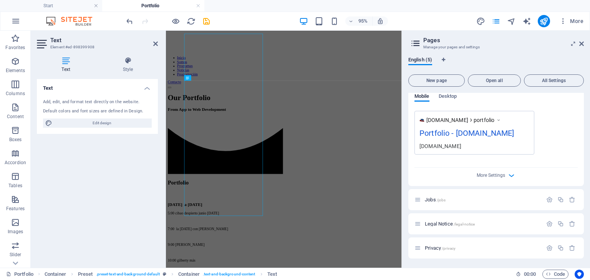
scroll to position [409, 0]
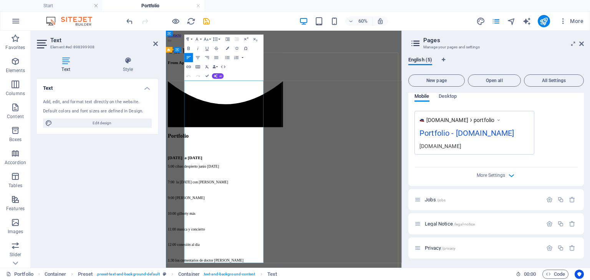
click at [209, 254] on span "5:00 cibao despierto junio [DATE]" at bounding box center [211, 257] width 85 height 7
drag, startPoint x: 228, startPoint y: 117, endPoint x: 245, endPoint y: 155, distance: 41.4
click at [228, 254] on span "5:00 a.m. cibao despierto junio [DATE]" at bounding box center [217, 257] width 96 height 7
drag, startPoint x: 249, startPoint y: 119, endPoint x: 258, endPoint y: 130, distance: 14.0
click at [251, 254] on span "5:00 a.m. Cibao despierto junio [DATE]" at bounding box center [218, 257] width 99 height 7
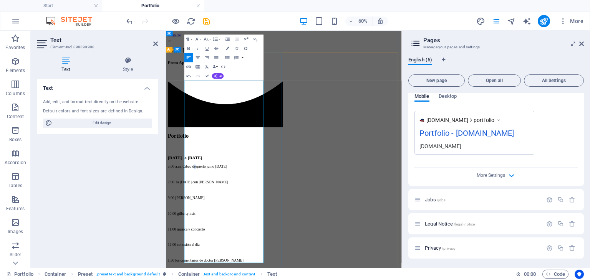
click at [248, 254] on span "5:00 a.m. Cibao despierto junio [DATE]" at bounding box center [218, 257] width 99 height 7
click at [269, 254] on span "5:00 a.m. Cibao Despierto junio [DATE]" at bounding box center [219, 257] width 100 height 7
click at [271, 254] on span "5:00 a.m. Cibao Despierto / junio [DATE]" at bounding box center [220, 257] width 102 height 7
click at [273, 254] on span "5:00 a.m. Cibao Despierto / Junio [DATE]" at bounding box center [221, 257] width 104 height 7
click at [303, 254] on span "5:00 a.m. Cibao Despierto / [PERSON_NAME][DATE]" at bounding box center [238, 257] width 138 height 7
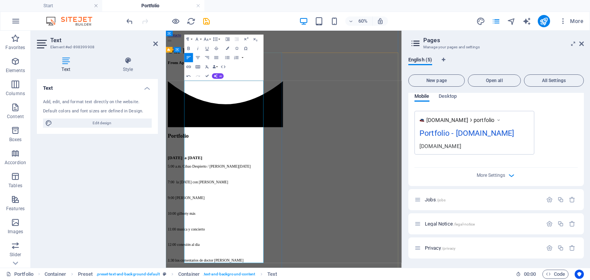
click at [207, 280] on span "7:00 la [DATE] con [PERSON_NAME]" at bounding box center [219, 283] width 101 height 7
click at [208, 280] on span "7:00 la [DATE] con [PERSON_NAME]" at bounding box center [219, 283] width 101 height 7
click at [225, 280] on span "7:00 a.m. la [DATE] con [PERSON_NAME]" at bounding box center [225, 283] width 113 height 7
click at [240, 280] on span "7:00 a.m. La [DATE] con [PERSON_NAME]" at bounding box center [225, 283] width 113 height 7
click at [276, 280] on span "7:00 a.m. La [DATE] con [PERSON_NAME]" at bounding box center [225, 283] width 113 height 7
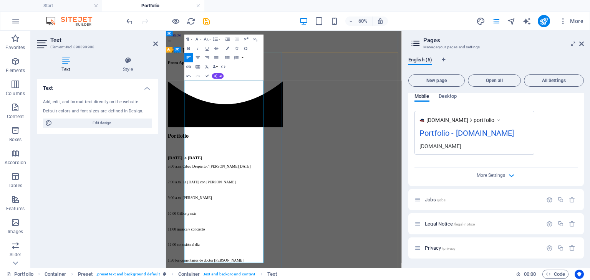
drag, startPoint x: 223, startPoint y: 191, endPoint x: 226, endPoint y: 208, distance: 17.2
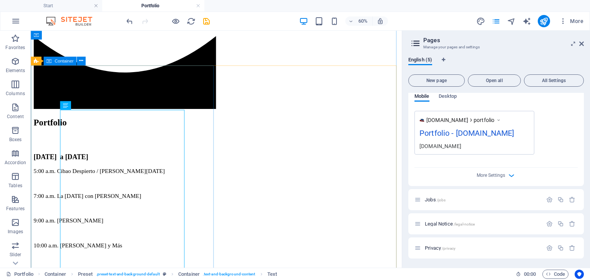
scroll to position [330, 0]
